Goal: Find specific page/section: Find specific page/section

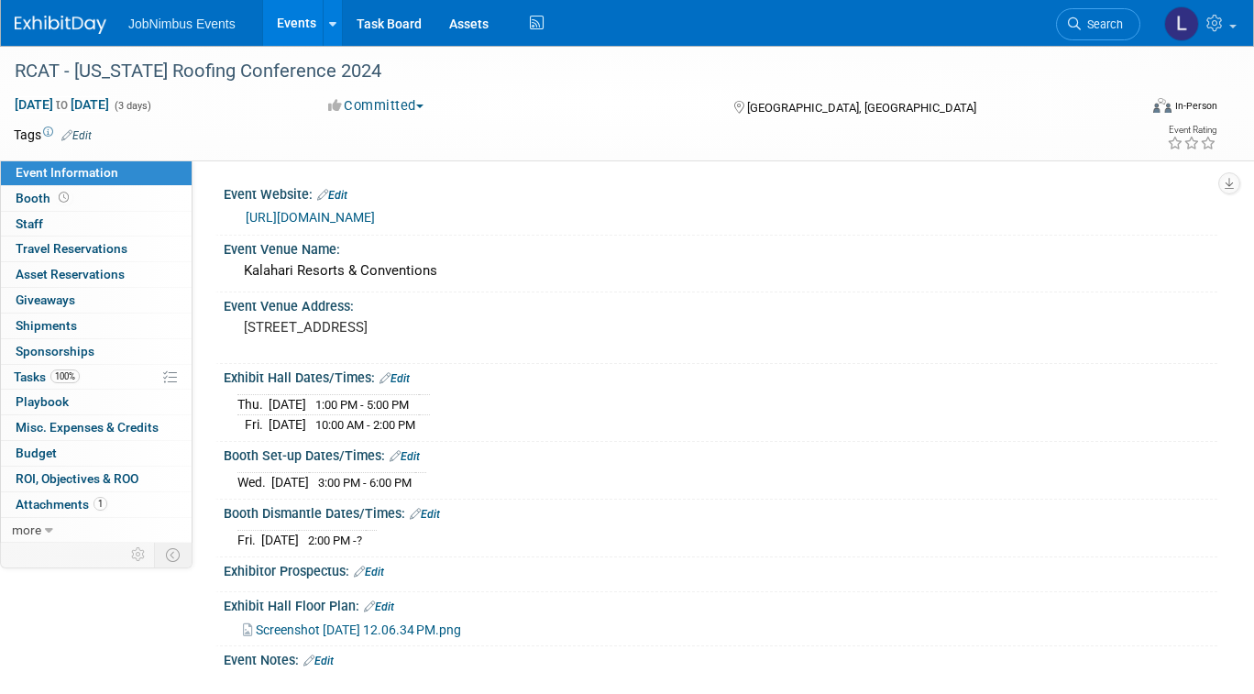
click at [285, 21] on link "Events" at bounding box center [296, 23] width 67 height 46
click at [302, 25] on link "Events" at bounding box center [296, 23] width 67 height 46
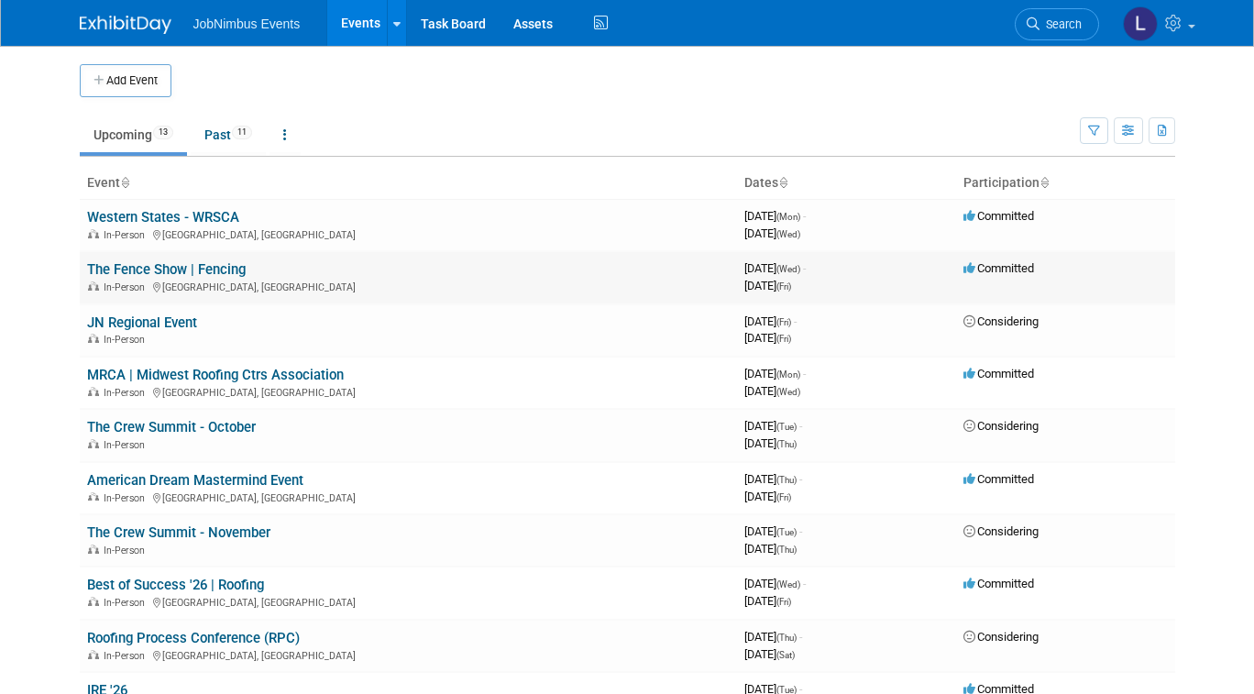
click at [190, 264] on link "The Fence Show | Fencing" at bounding box center [166, 269] width 159 height 16
